Goal: Obtain resource: Download file/media

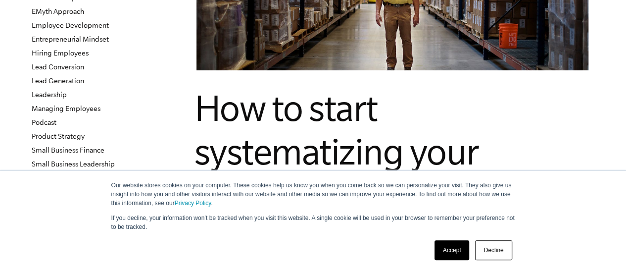
scroll to position [198, 0]
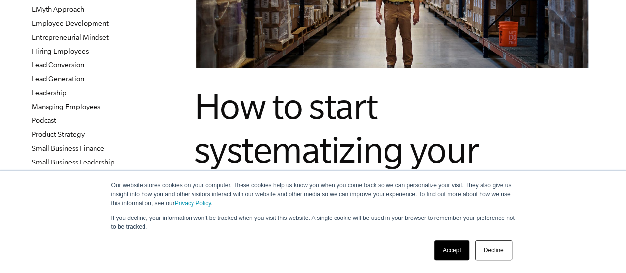
click at [491, 250] on link "Decline" at bounding box center [493, 250] width 37 height 20
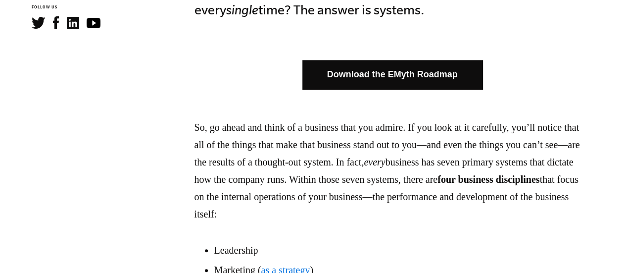
scroll to position [594, 0]
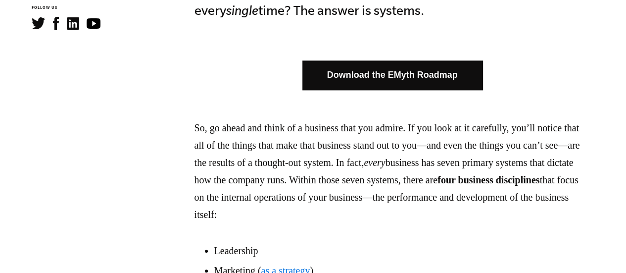
click at [398, 76] on link "Download the EMyth Roadmap" at bounding box center [392, 74] width 180 height 29
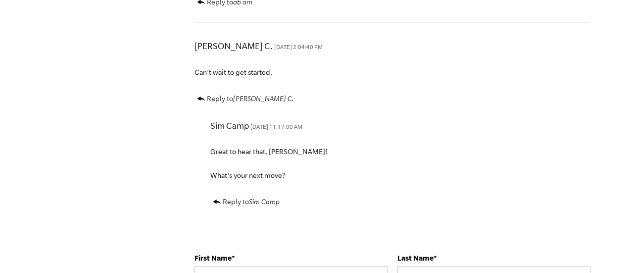
scroll to position [2376, 0]
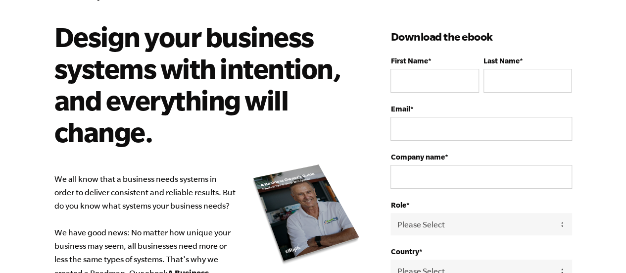
scroll to position [57, 0]
click at [410, 85] on input "First Name *" at bounding box center [435, 81] width 88 height 24
type input "[PERSON_NAME]"
drag, startPoint x: 510, startPoint y: 75, endPoint x: 494, endPoint y: 71, distance: 16.8
click at [510, 75] on input "Last Name *" at bounding box center [528, 81] width 88 height 24
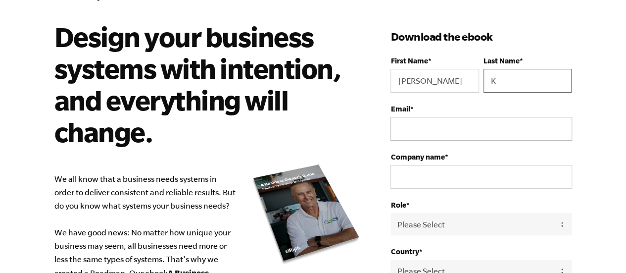
type input "K"
click at [444, 126] on input "Email *" at bounding box center [481, 129] width 181 height 24
type input "[PERSON_NAME][EMAIL_ADDRESS][PERSON_NAME][DOMAIN_NAME]"
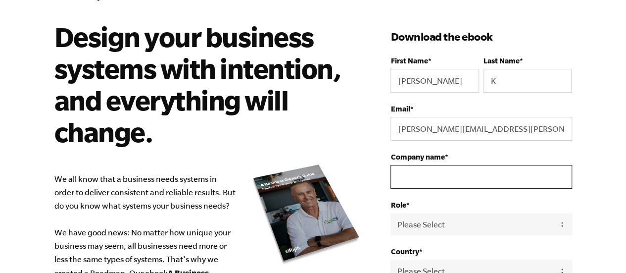
click at [422, 174] on input "Company name *" at bounding box center [481, 177] width 181 height 24
type input "[US_STATE] Attorney General"
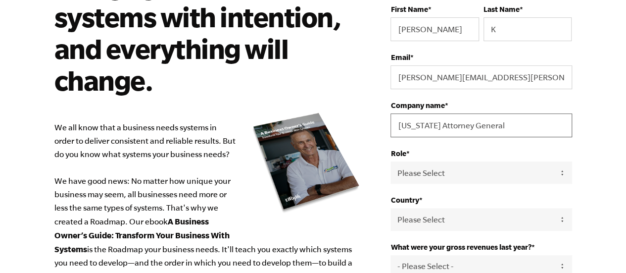
scroll to position [123, 0]
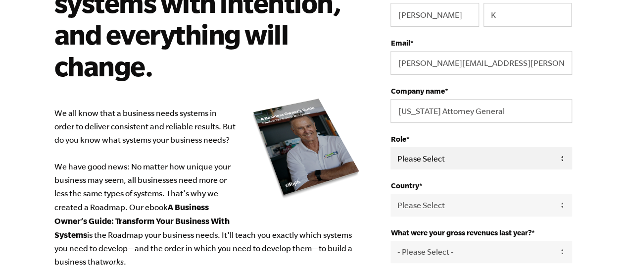
click at [444, 156] on select "Please Select Owner Partner / Co-Owner Executive Employee / Other" at bounding box center [481, 158] width 181 height 22
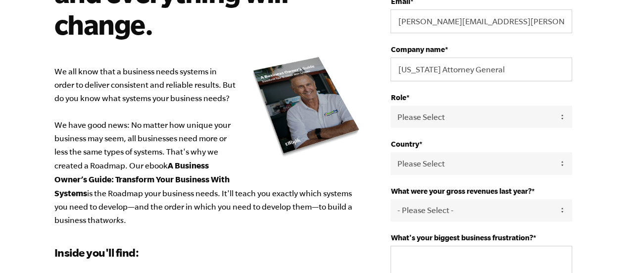
scroll to position [189, 0]
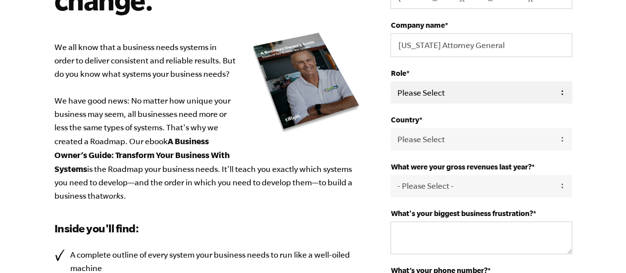
click at [414, 92] on select "Please Select Owner Partner / Co-Owner Executive Employee / Other" at bounding box center [481, 92] width 181 height 22
select select "Executive"
click at [391, 81] on select "Please Select Owner Partner / Co-Owner Executive Employee / Other" at bounding box center [481, 92] width 181 height 22
click at [430, 133] on select "Please Select [GEOGRAPHIC_DATA] [GEOGRAPHIC_DATA] [GEOGRAPHIC_DATA] [GEOGRAPHIC…" at bounding box center [481, 139] width 181 height 22
select select "[GEOGRAPHIC_DATA]"
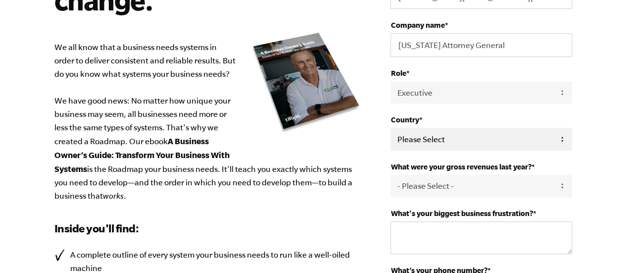
click at [391, 128] on select "Please Select [GEOGRAPHIC_DATA] [GEOGRAPHIC_DATA] [GEOGRAPHIC_DATA] [GEOGRAPHIC…" at bounding box center [481, 139] width 181 height 22
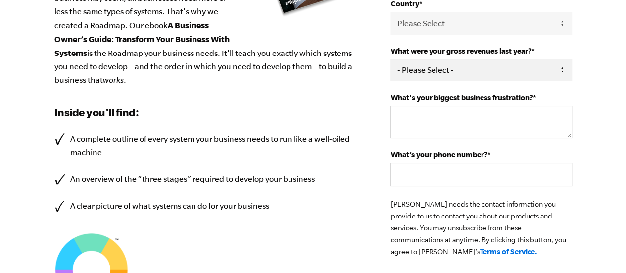
scroll to position [321, 0]
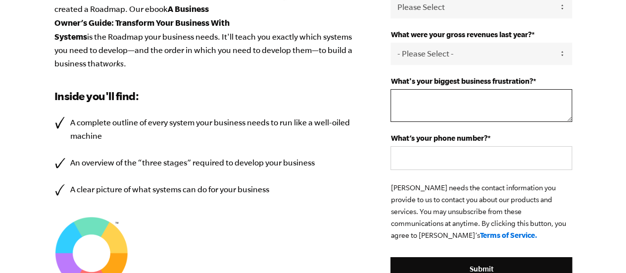
click at [419, 103] on textarea "What's your biggest business frustration? *" at bounding box center [481, 105] width 181 height 33
type textarea "Consistency"
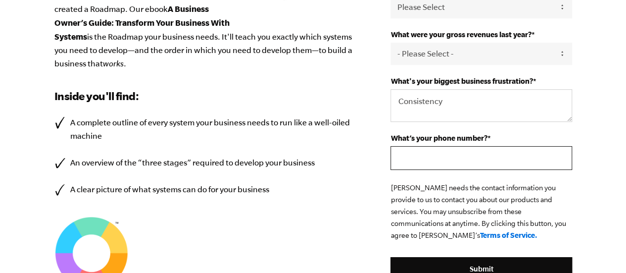
click at [418, 155] on input "What’s your phone number? *" at bounding box center [481, 158] width 181 height 24
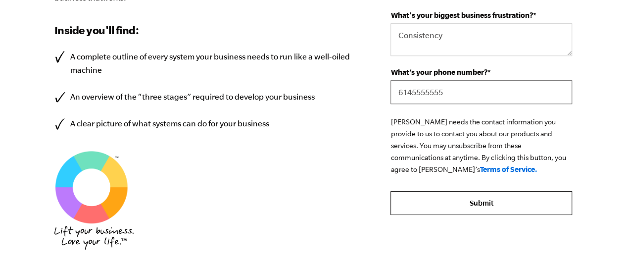
type input "6145555555"
click at [481, 195] on input "Submit" at bounding box center [481, 203] width 181 height 24
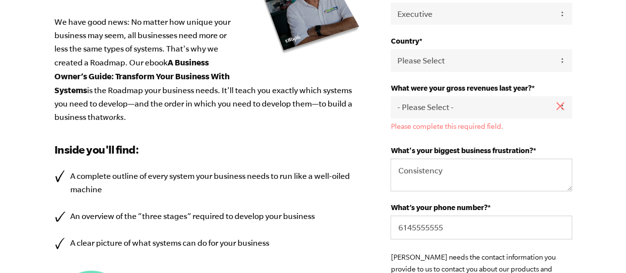
scroll to position [255, 0]
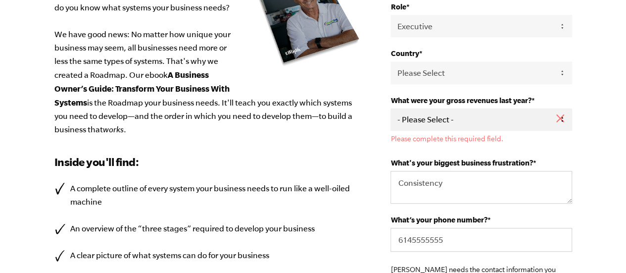
click at [453, 119] on select "- Please Select - 0-75K 76-150K 151-275K 276-500K 501-750K 751-1M 1-2.5M 2.5-5M…" at bounding box center [481, 119] width 181 height 22
select select "10M+"
click at [391, 108] on select "- Please Select - 0-75K 76-150K 151-275K 276-500K 501-750K 751-1M 1-2.5M 2.5-5M…" at bounding box center [481, 119] width 181 height 22
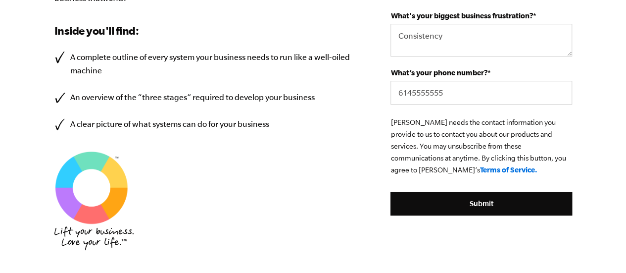
scroll to position [387, 0]
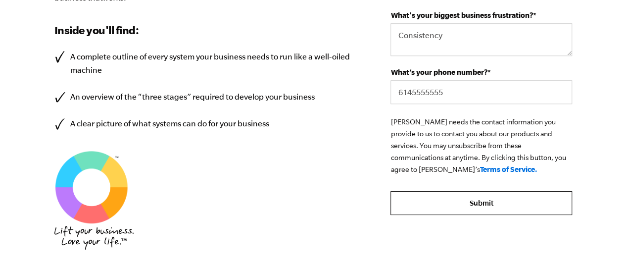
click at [434, 195] on input "Submit" at bounding box center [481, 203] width 181 height 24
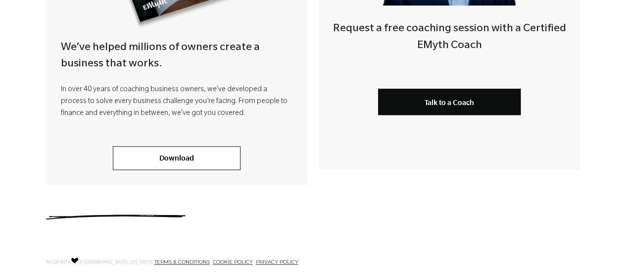
scroll to position [396, 0]
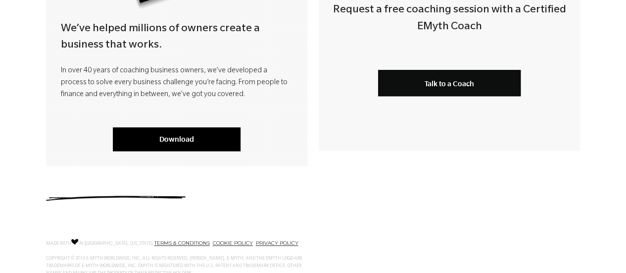
click at [179, 138] on link "Download" at bounding box center [177, 139] width 128 height 24
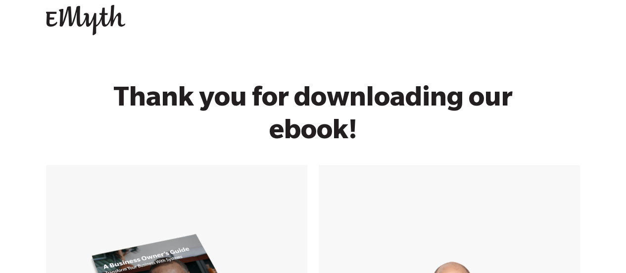
scroll to position [0, 0]
